Goal: Information Seeking & Learning: Learn about a topic

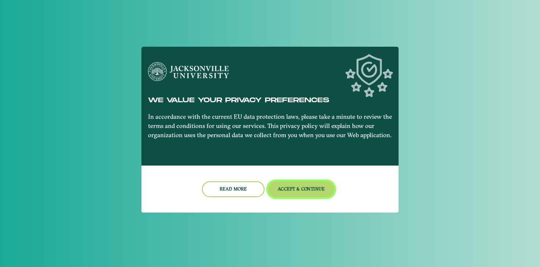
click at [295, 187] on button "Accept & Continue" at bounding box center [301, 189] width 66 height 16
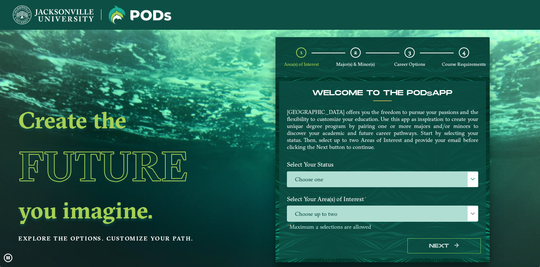
scroll to position [29, 0]
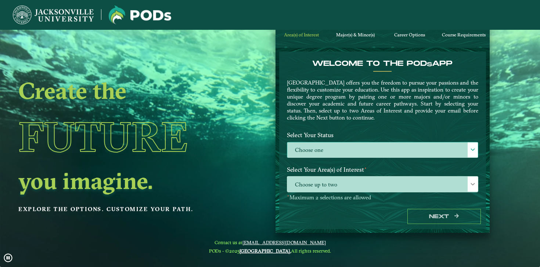
click at [386, 156] on label "Choose one" at bounding box center [382, 150] width 191 height 16
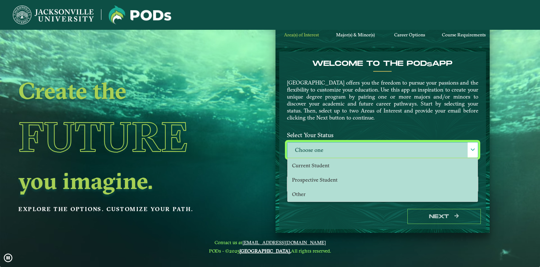
scroll to position [4, 30]
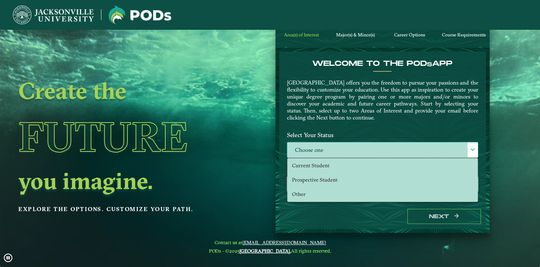
click at [387, 149] on label "Choose one" at bounding box center [382, 150] width 191 height 16
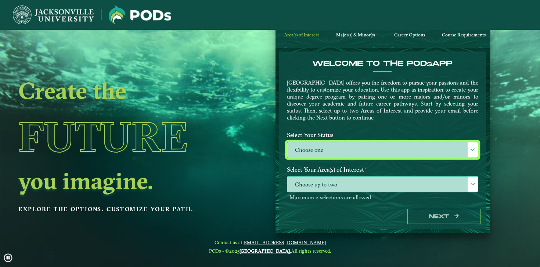
click at [377, 180] on span "Choose up to two" at bounding box center [382, 184] width 191 height 16
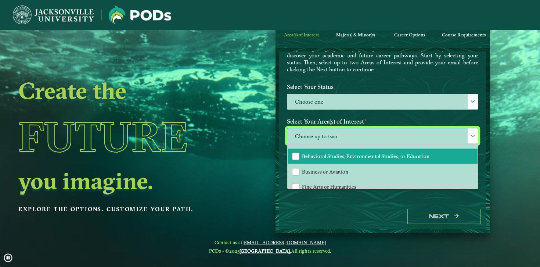
scroll to position [0, 0]
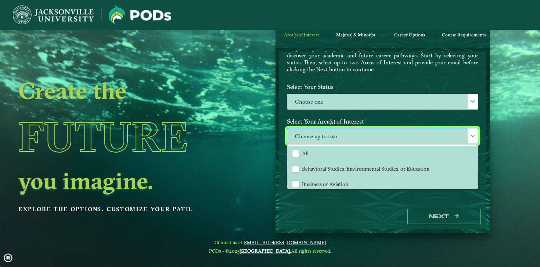
click at [324, 61] on p "[GEOGRAPHIC_DATA] offers you the freedom to pursue your passions and the flexib…" at bounding box center [382, 52] width 191 height 42
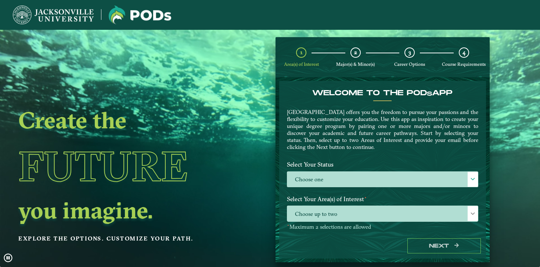
click at [348, 125] on p "[GEOGRAPHIC_DATA] offers you the freedom to pursue your passions and the flexib…" at bounding box center [382, 129] width 191 height 42
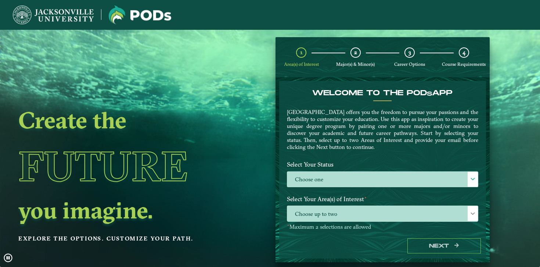
click at [350, 128] on p "[GEOGRAPHIC_DATA] offers you the freedom to pursue your passions and the flexib…" at bounding box center [382, 129] width 191 height 42
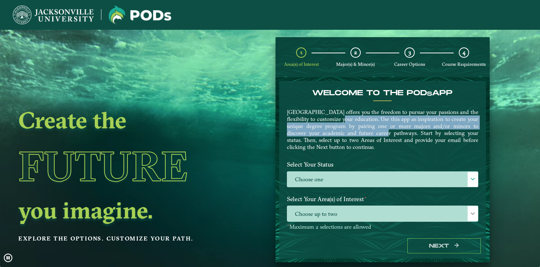
drag, startPoint x: 329, startPoint y: 119, endPoint x: 369, endPoint y: 131, distance: 42.1
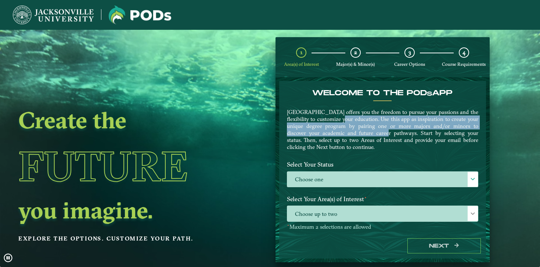
click at [369, 131] on p "[GEOGRAPHIC_DATA] offers you the freedom to pursue your passions and the flexib…" at bounding box center [382, 129] width 191 height 42
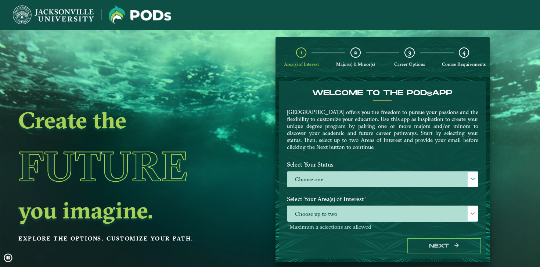
click at [376, 140] on p "[GEOGRAPHIC_DATA] offers you the freedom to pursue your passions and the flexib…" at bounding box center [382, 129] width 191 height 42
